Goal: Use online tool/utility: Utilize a website feature to perform a specific function

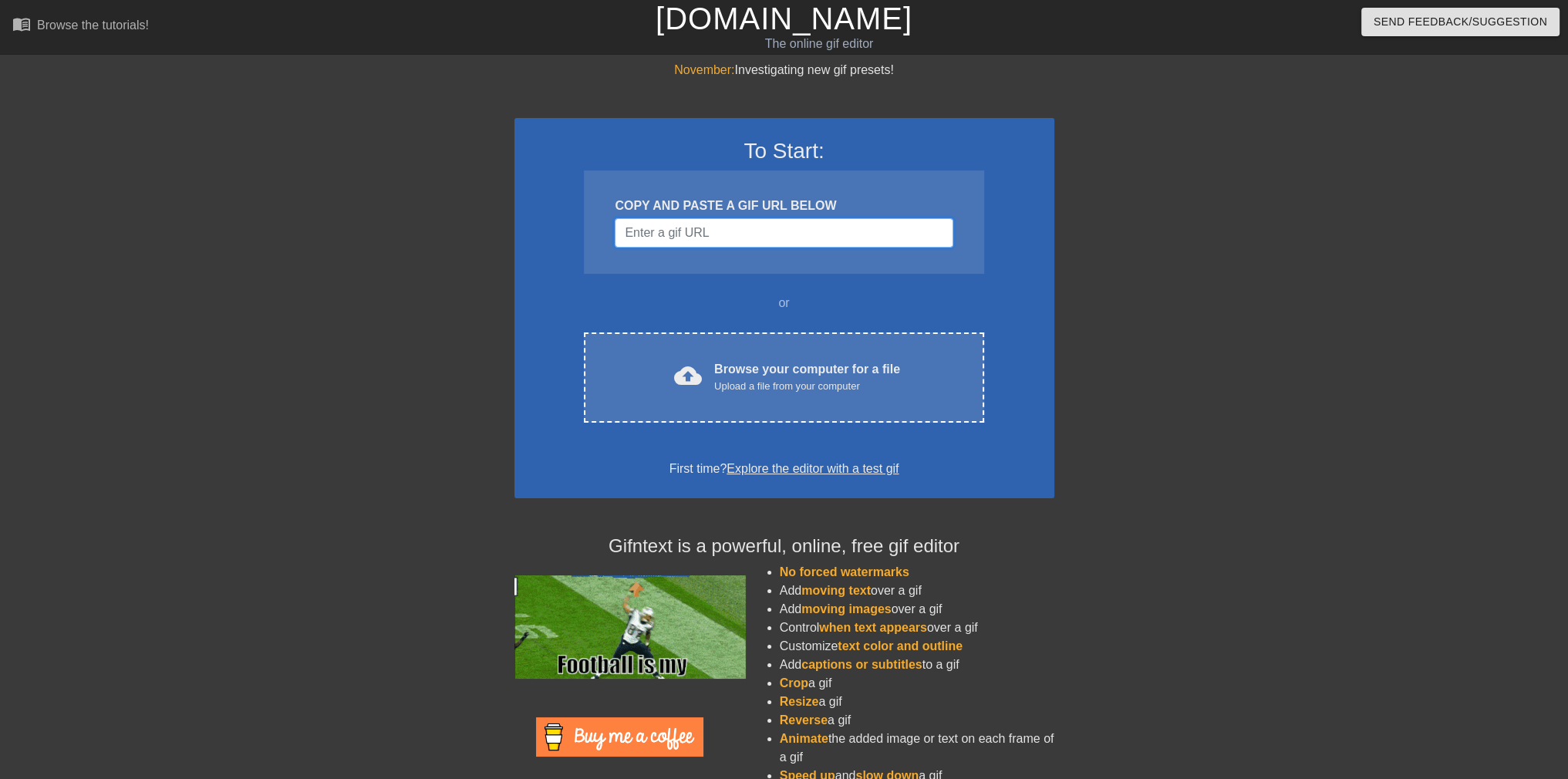
click at [746, 226] on input "Username" at bounding box center [784, 233] width 338 height 29
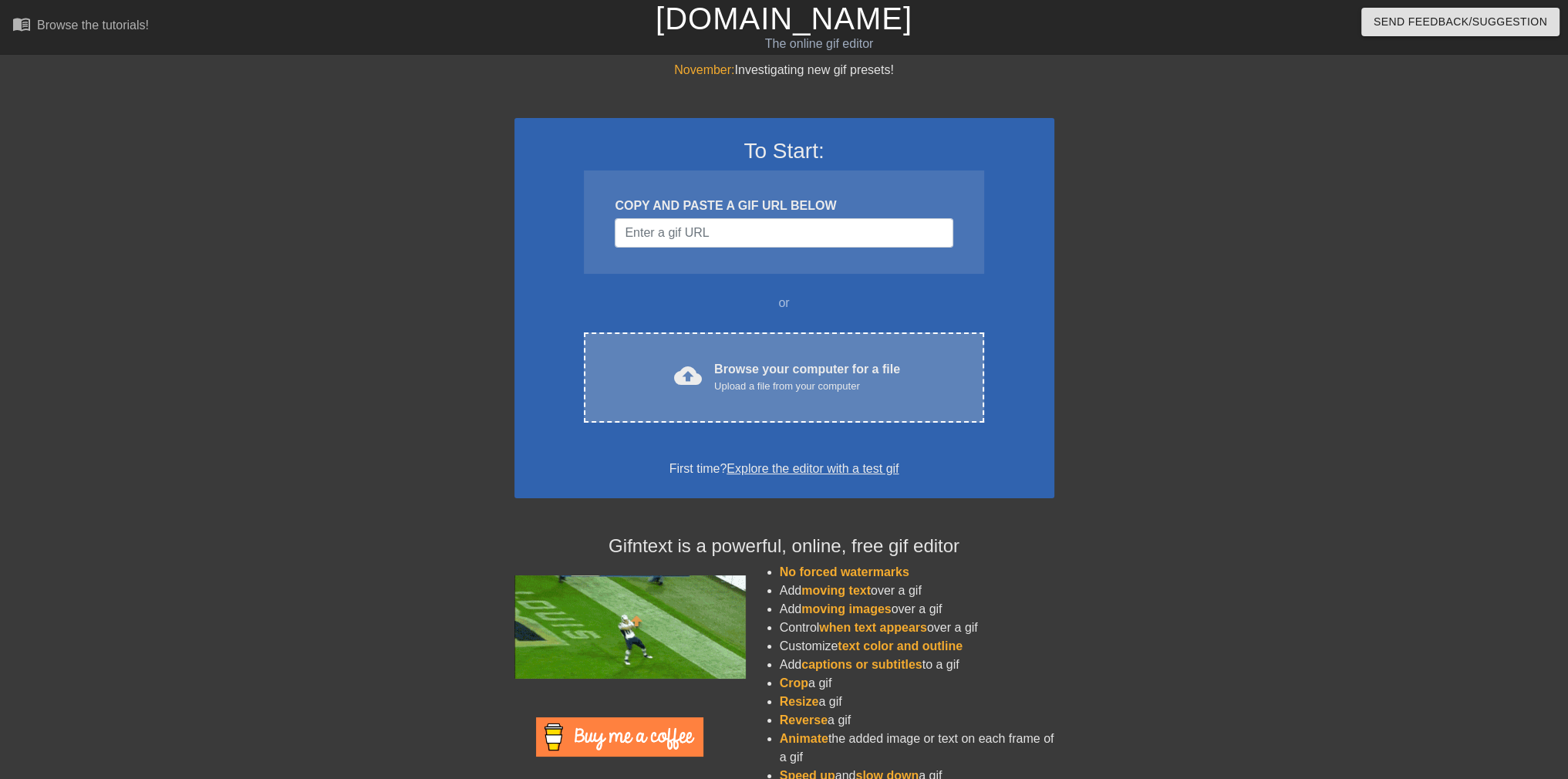
click at [747, 377] on div "Browse your computer for a file Upload a file from your computer" at bounding box center [806, 376] width 185 height 34
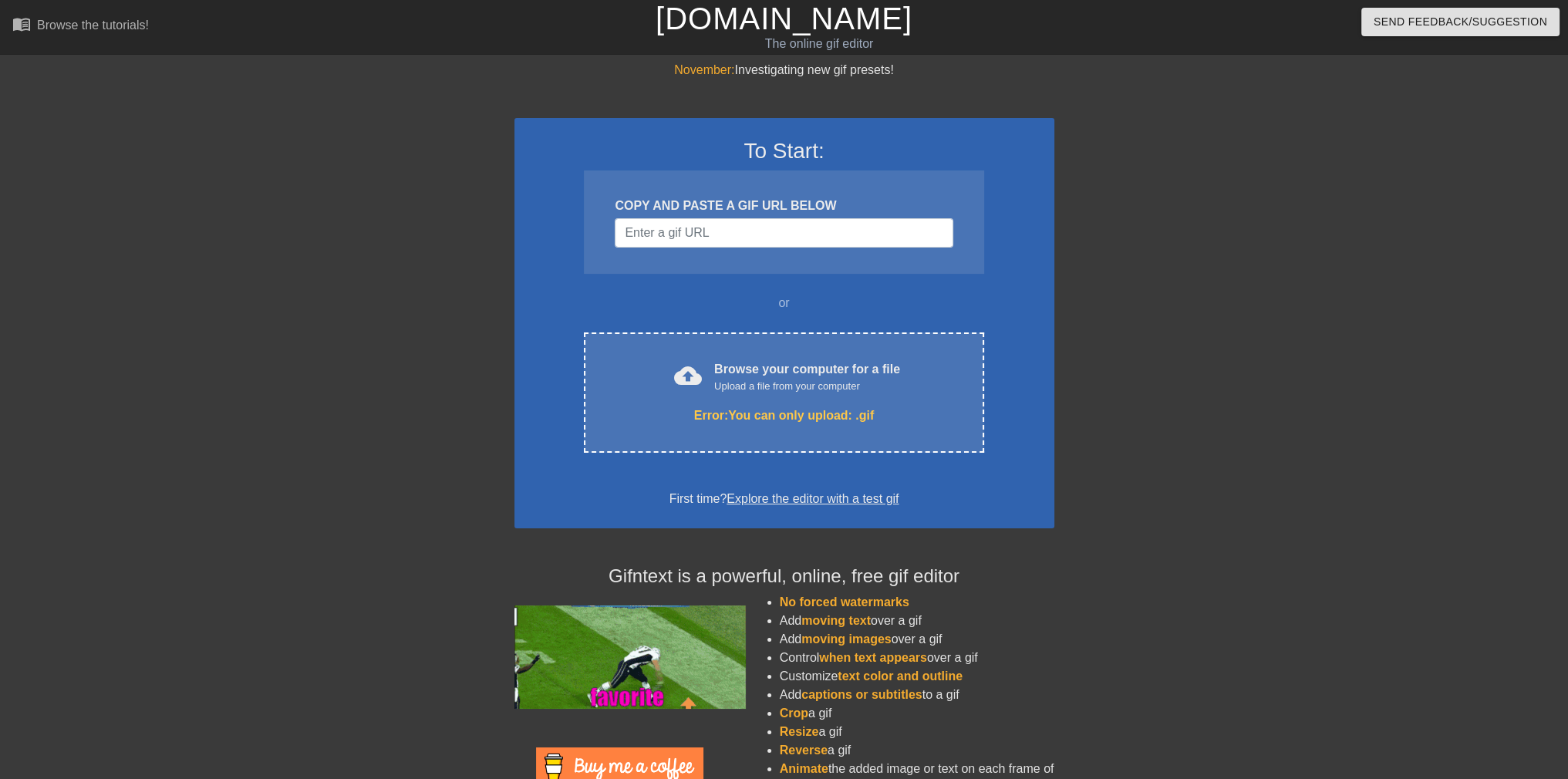
drag, startPoint x: 354, startPoint y: 758, endPoint x: 360, endPoint y: 807, distance: 49.4
click at [697, 229] on input "Username" at bounding box center [784, 233] width 338 height 29
paste input "[URL][DOMAIN_NAME][DOMAIN_NAME][PERSON_NAME]"
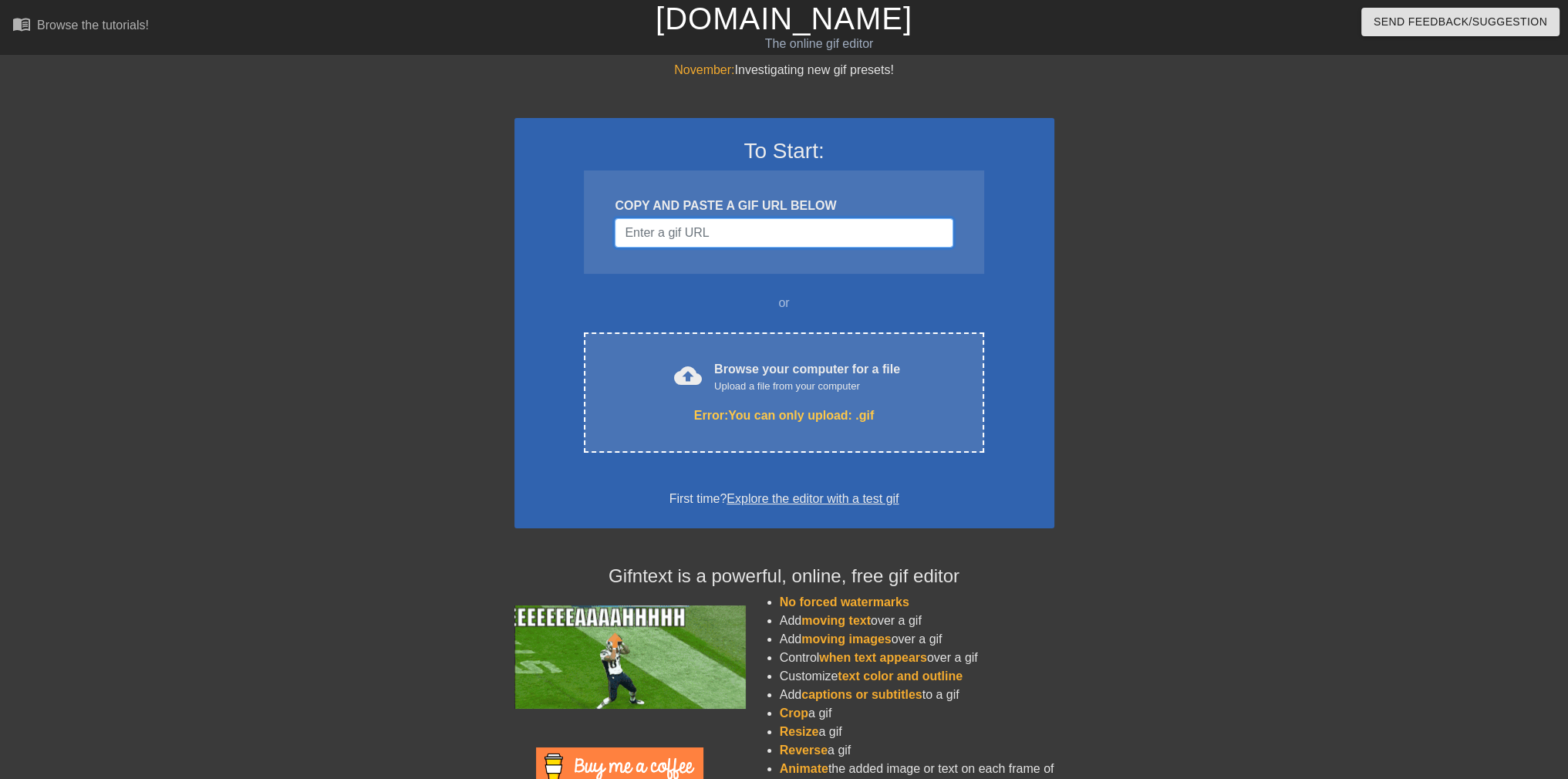
type input "[URL][DOMAIN_NAME][DOMAIN_NAME][PERSON_NAME]"
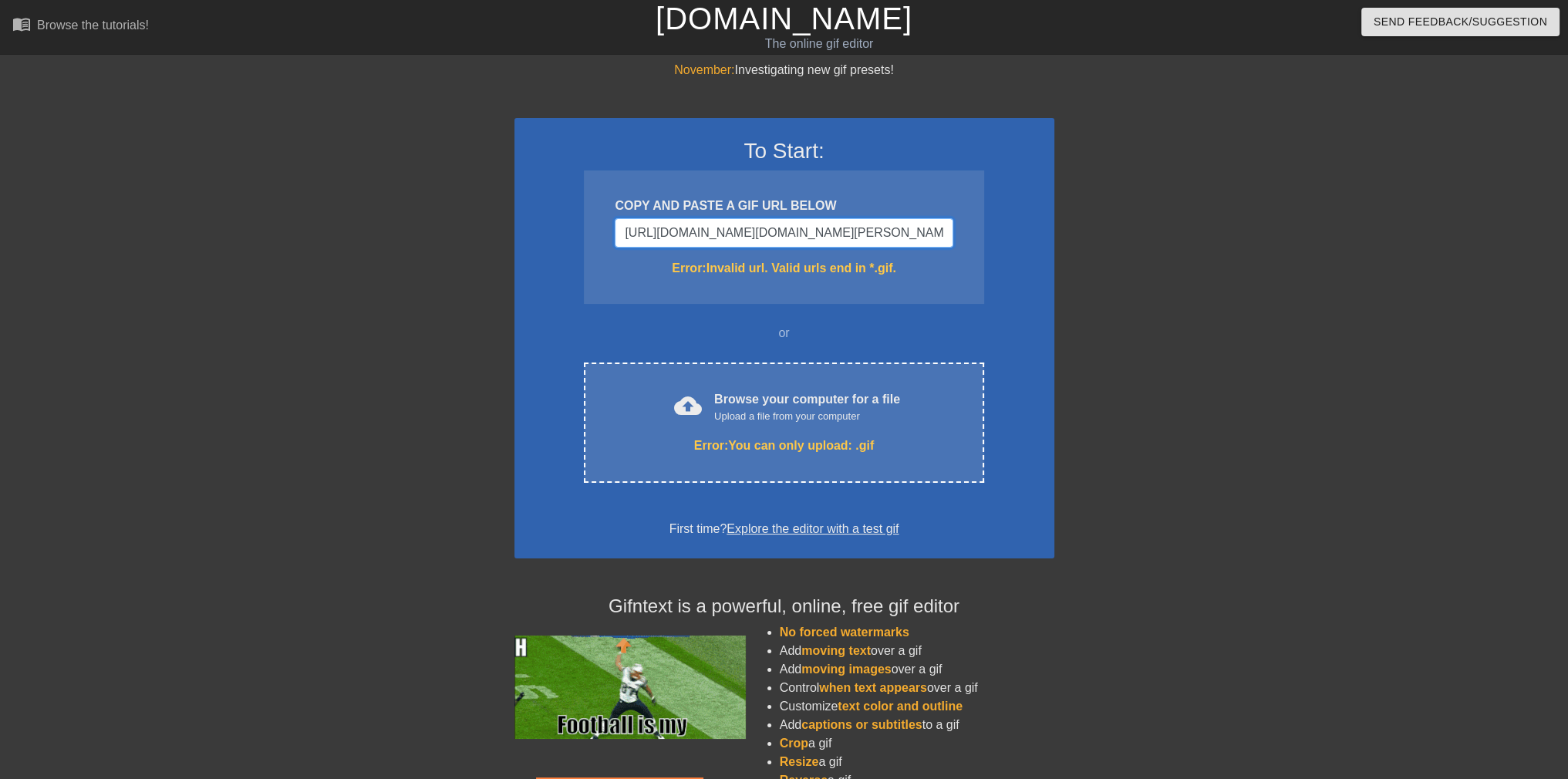
drag, startPoint x: 784, startPoint y: 232, endPoint x: 493, endPoint y: 234, distance: 291.0
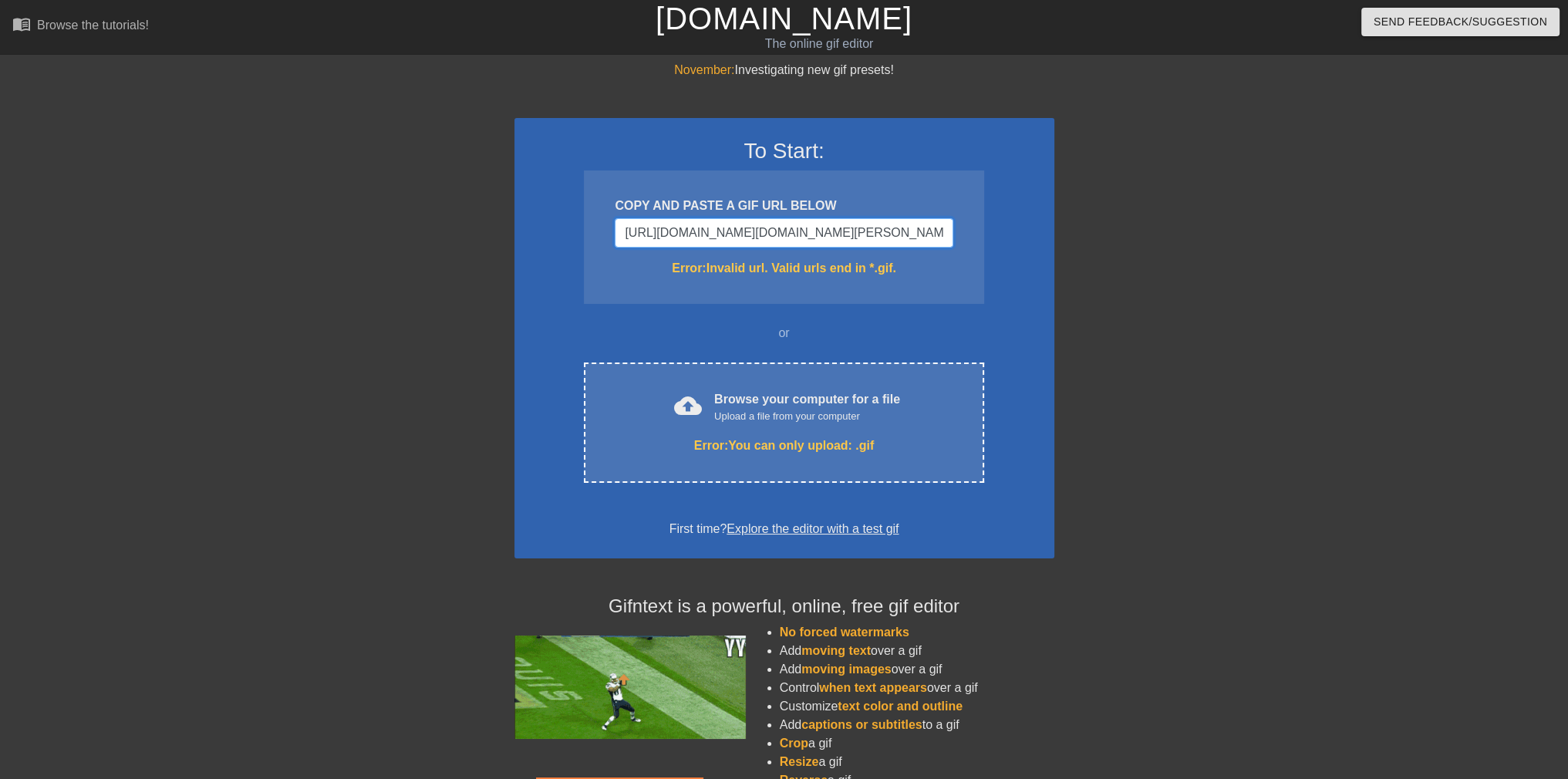
click at [493, 234] on div "November: Investigating new gif presets! To Start: COPY AND PASTE A GIF URL BEL…" at bounding box center [784, 468] width 1568 height 815
click at [705, 231] on input "[URL][DOMAIN_NAME][DOMAIN_NAME][PERSON_NAME]" at bounding box center [784, 233] width 338 height 29
click at [829, 231] on input "[URL][DOMAIN_NAME][DOMAIN_NAME][PERSON_NAME]" at bounding box center [784, 233] width 338 height 29
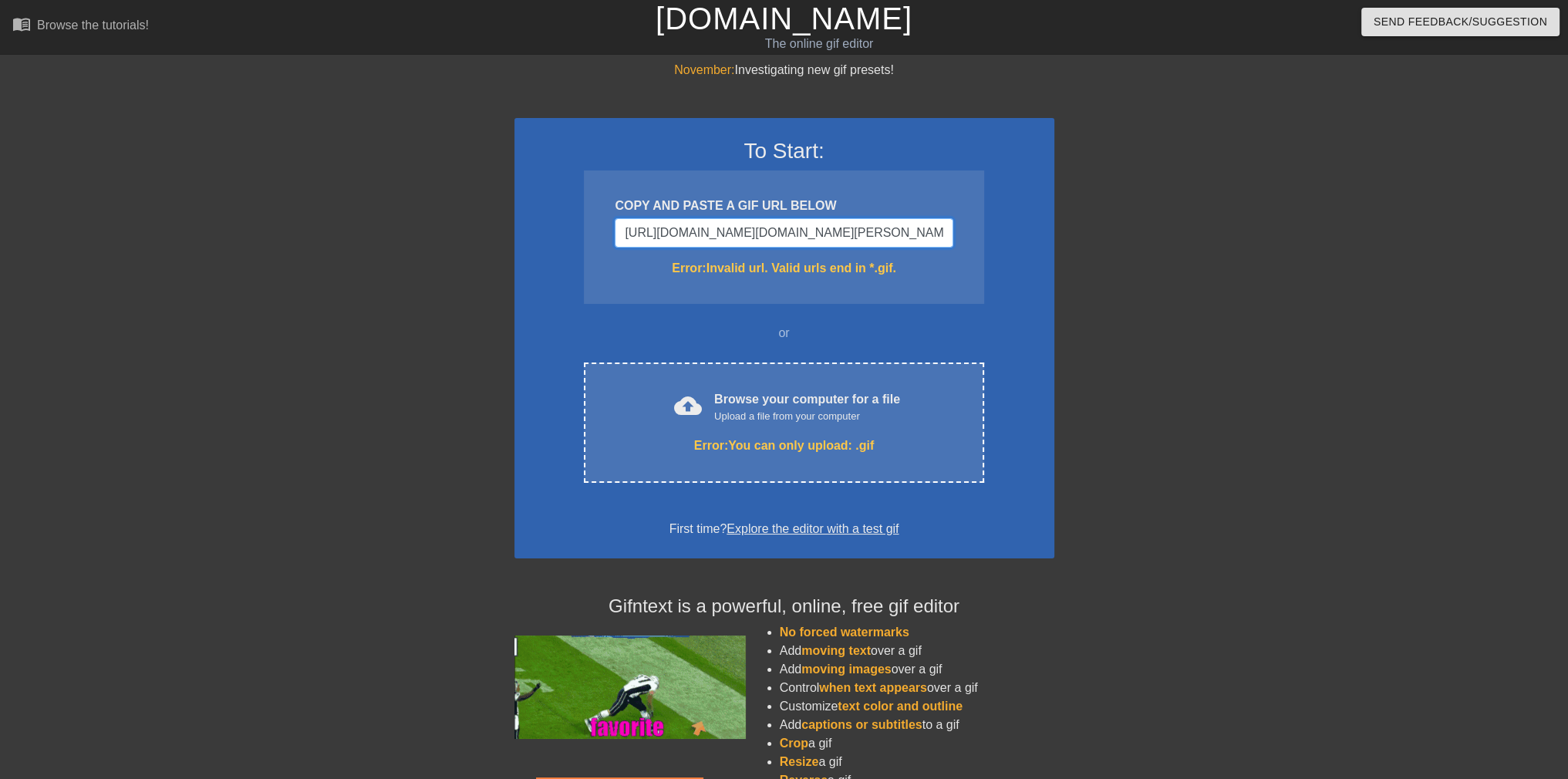
click at [829, 231] on input "[URL][DOMAIN_NAME][DOMAIN_NAME][PERSON_NAME]" at bounding box center [784, 233] width 338 height 29
